Goal: Information Seeking & Learning: Learn about a topic

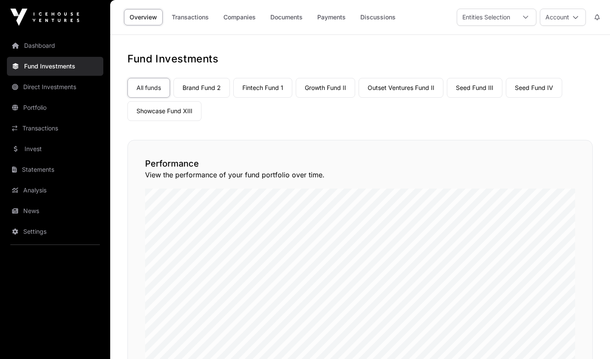
click at [51, 151] on link "Invest" at bounding box center [55, 148] width 96 height 19
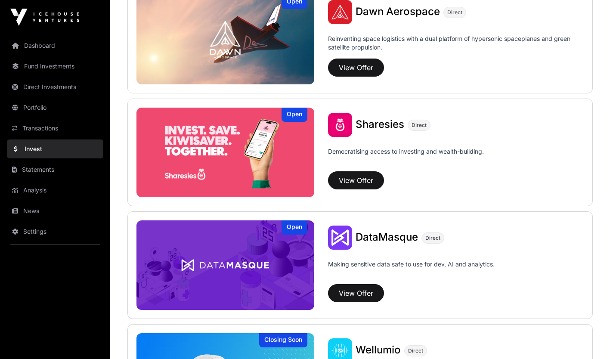
scroll to position [1022, 0]
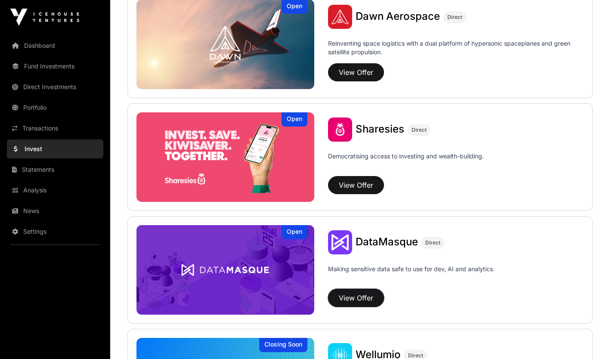
click at [342, 302] on button "View Offer" at bounding box center [356, 298] width 56 height 18
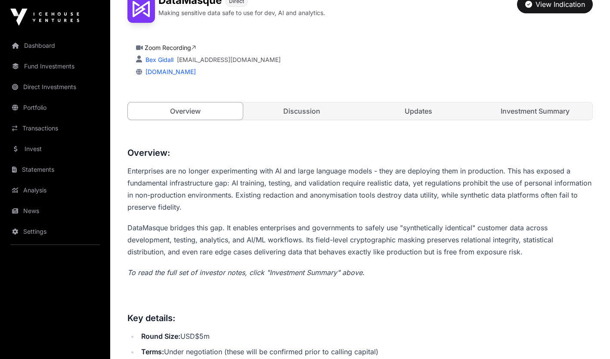
scroll to position [234, 0]
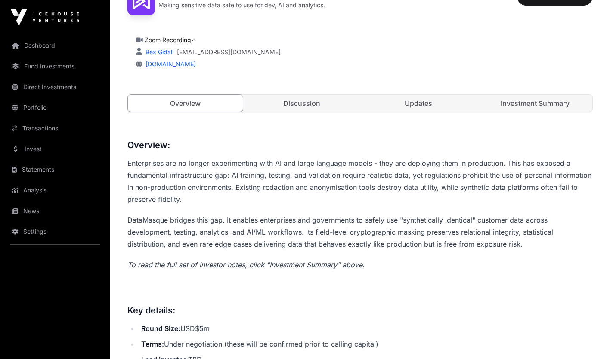
click at [342, 103] on link "Investment Summary" at bounding box center [534, 103] width 115 height 17
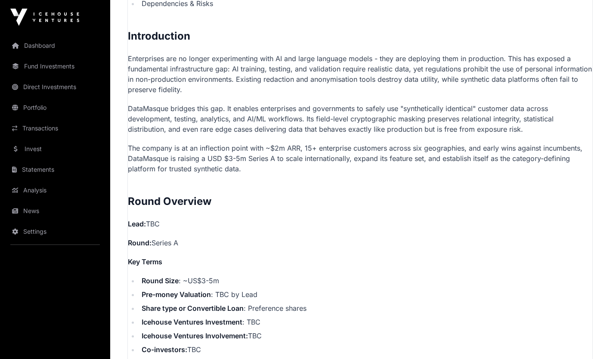
scroll to position [559, 0]
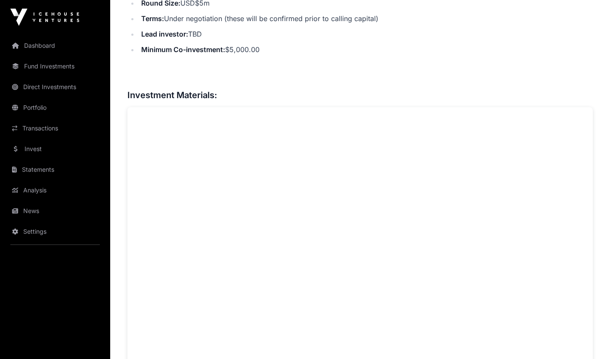
scroll to position [234, 0]
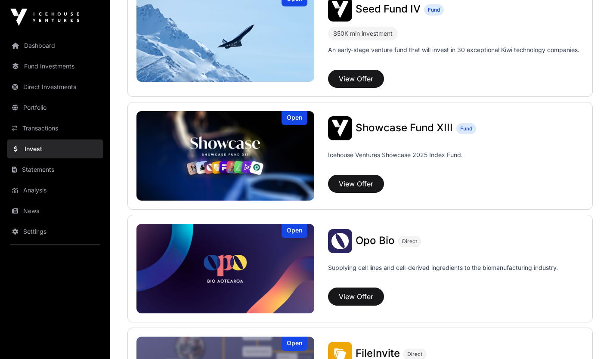
scroll to position [1022, 0]
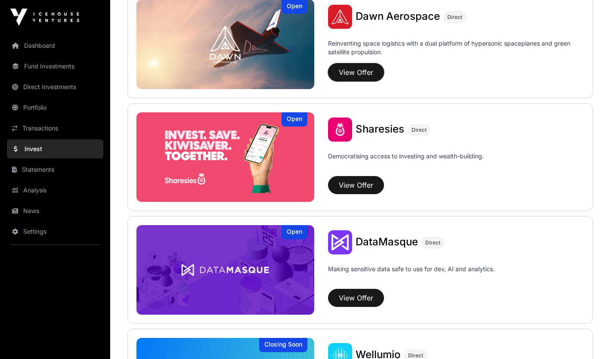
click at [342, 73] on button "View Offer" at bounding box center [356, 72] width 56 height 18
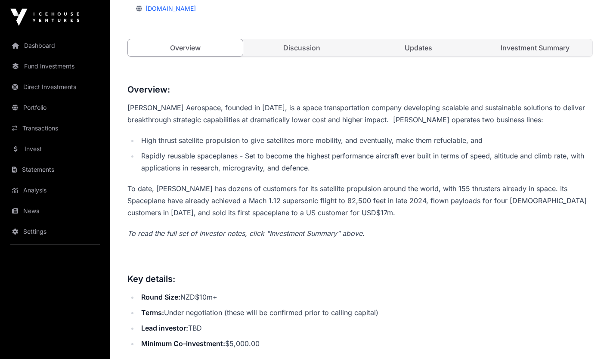
scroll to position [279, 0]
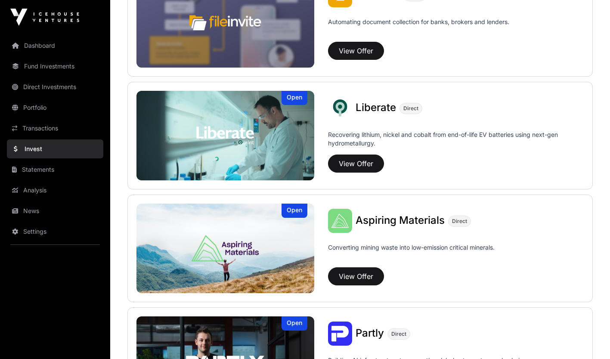
scroll to position [589, 0]
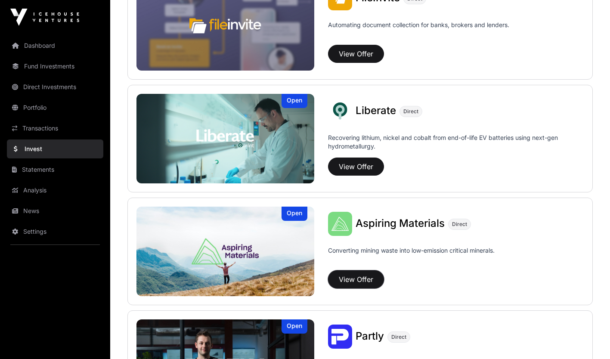
click at [342, 286] on button "View Offer" at bounding box center [356, 279] width 56 height 18
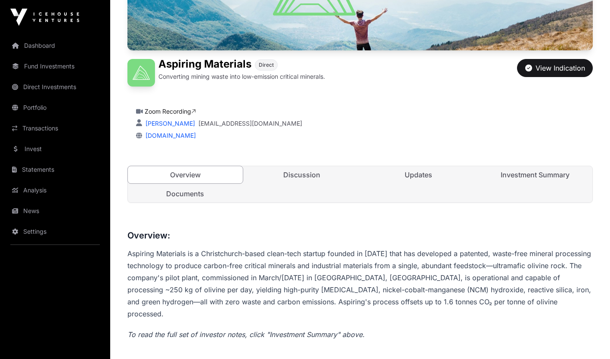
scroll to position [162, 0]
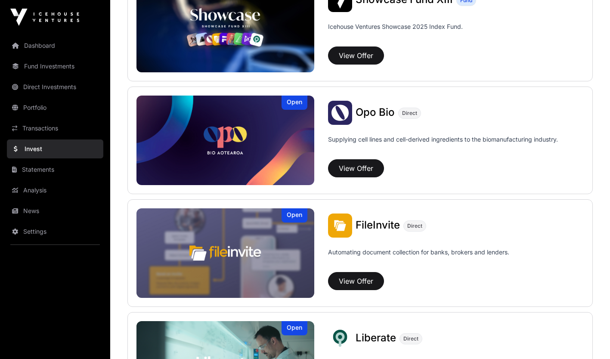
scroll to position [351, 0]
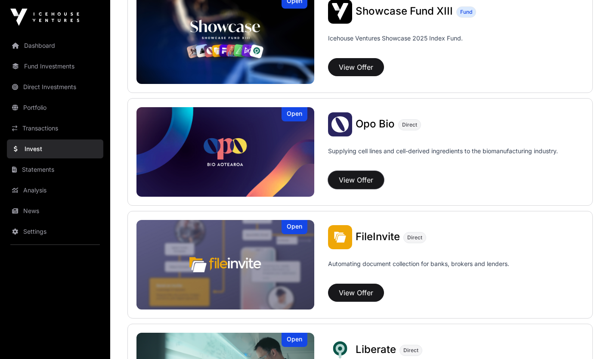
click at [342, 184] on button "View Offer" at bounding box center [356, 180] width 56 height 18
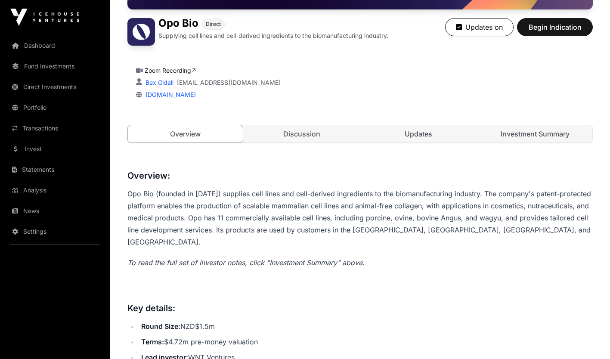
scroll to position [326, 0]
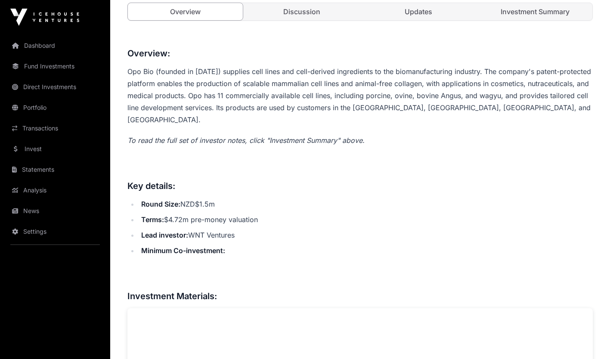
click at [64, 45] on link "Dashboard" at bounding box center [55, 45] width 96 height 19
